Goal: Task Accomplishment & Management: Complete application form

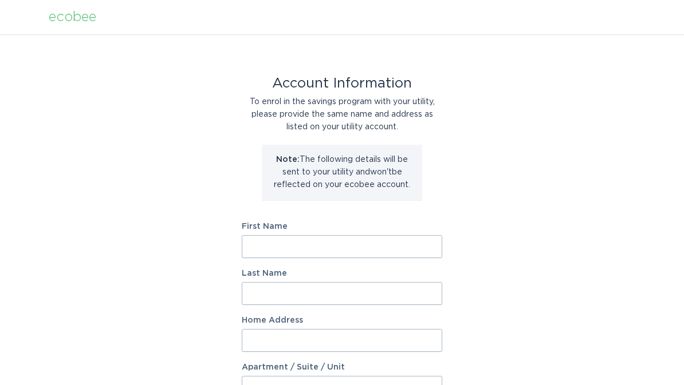
click at [350, 246] on input "First Name" at bounding box center [342, 246] width 200 height 23
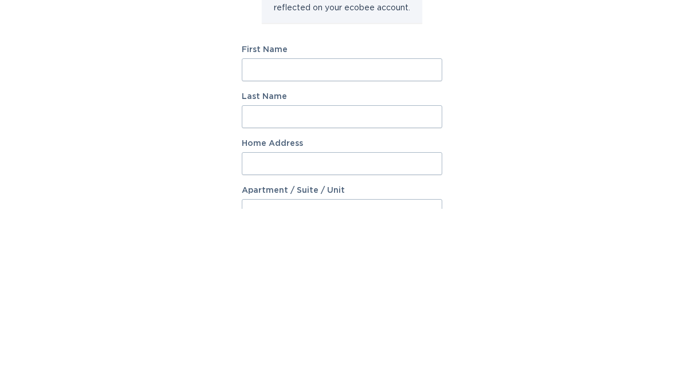
scroll to position [177, 0]
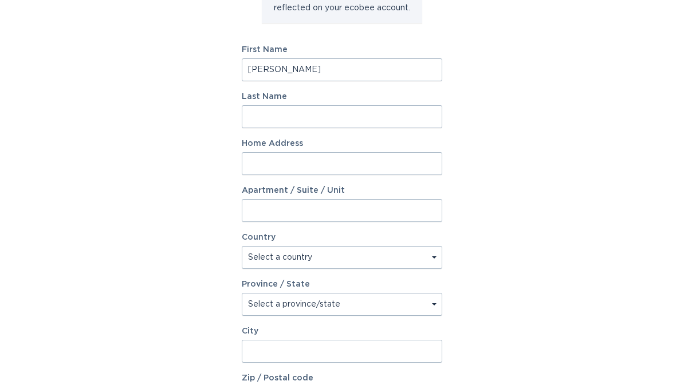
type input "[PERSON_NAME]"
click at [367, 113] on input "Last Name" at bounding box center [342, 116] width 200 height 23
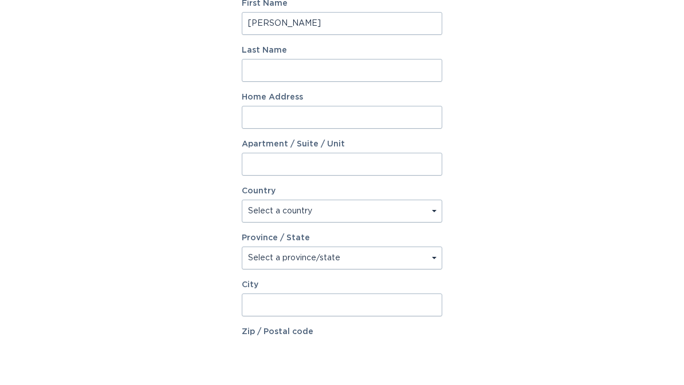
scroll to position [224, 0]
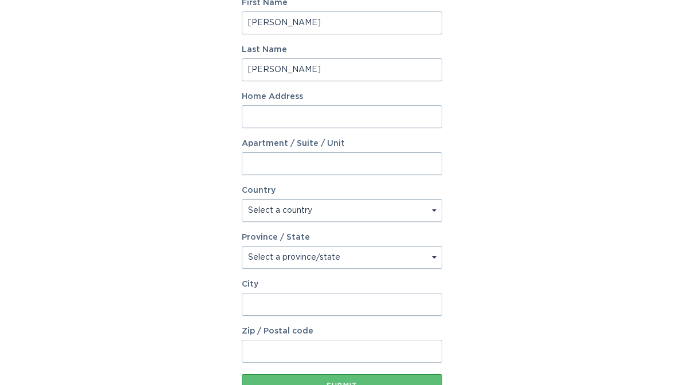
type input "[PERSON_NAME]"
click at [359, 116] on input "Home Address" at bounding box center [342, 116] width 200 height 23
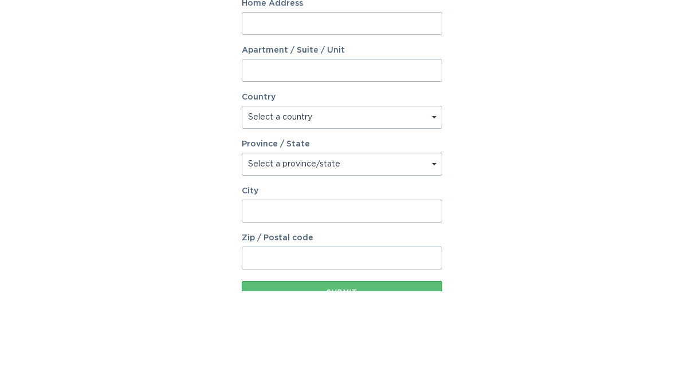
click at [388, 106] on input "Home Address" at bounding box center [342, 117] width 200 height 23
type input "[STREET_ADDRESS][PERSON_NAME]"
click at [429, 200] on select "Select a country [GEOGRAPHIC_DATA] [GEOGRAPHIC_DATA]" at bounding box center [342, 211] width 200 height 23
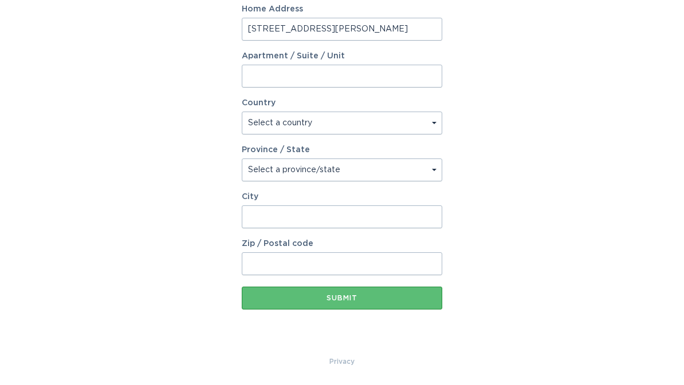
select select "US"
click at [439, 170] on select "Select a province/state [US_STATE] [US_STATE] [US_STATE] [US_STATE] [US_STATE] …" at bounding box center [342, 170] width 200 height 23
select select "CA"
click at [412, 214] on input "City" at bounding box center [342, 217] width 200 height 23
type input "Lincoln"
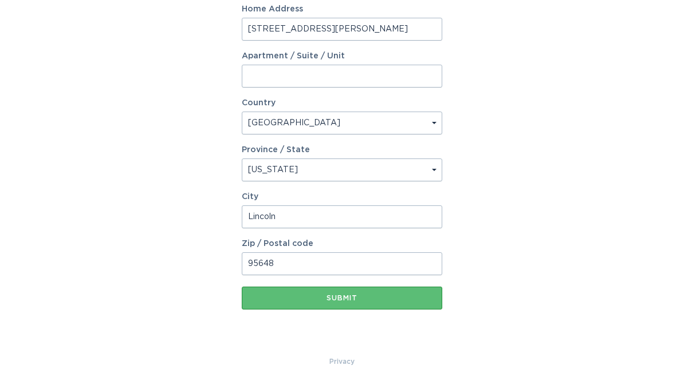
type input "95648"
click at [356, 297] on div "Submit" at bounding box center [341, 298] width 189 height 7
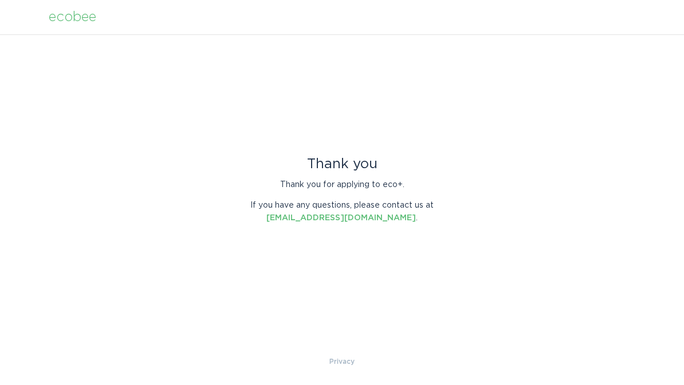
scroll to position [0, 0]
